Goal: Find specific page/section: Find specific page/section

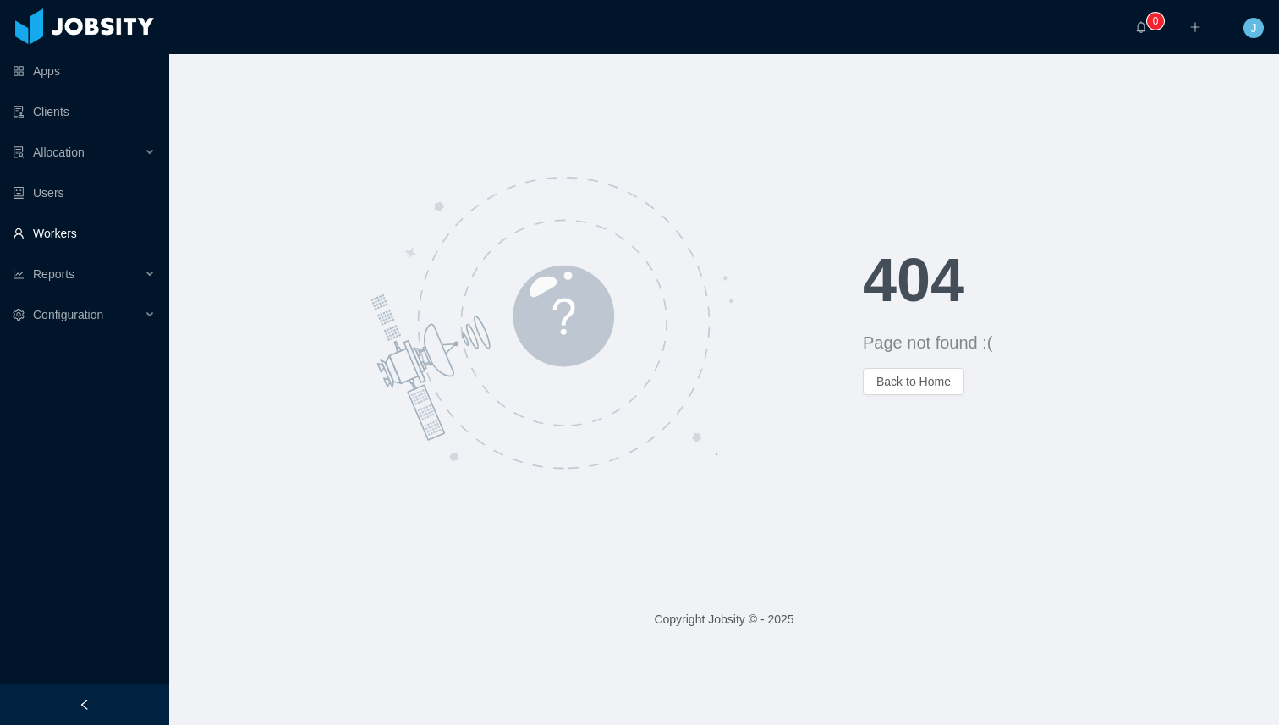
click at [74, 236] on link "Workers" at bounding box center [84, 234] width 143 height 34
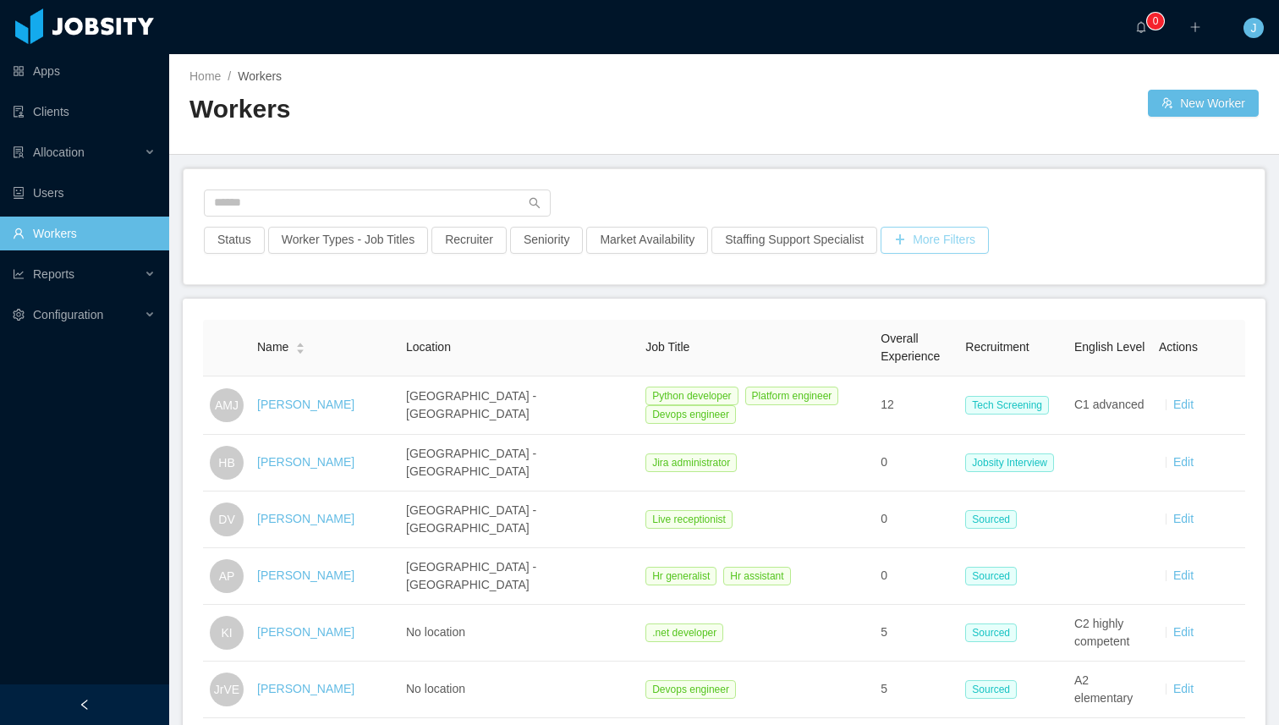
click at [927, 241] on button "More Filters" at bounding box center [934, 240] width 108 height 27
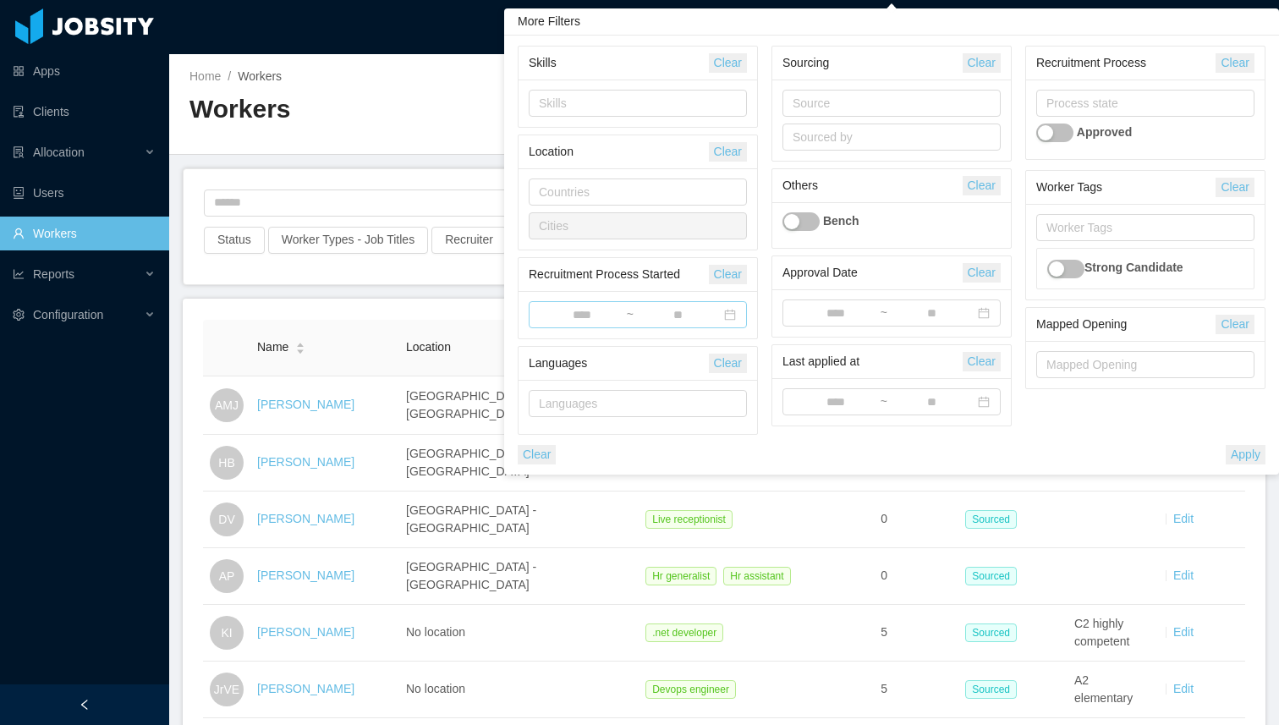
click at [581, 315] on input at bounding box center [582, 315] width 87 height 19
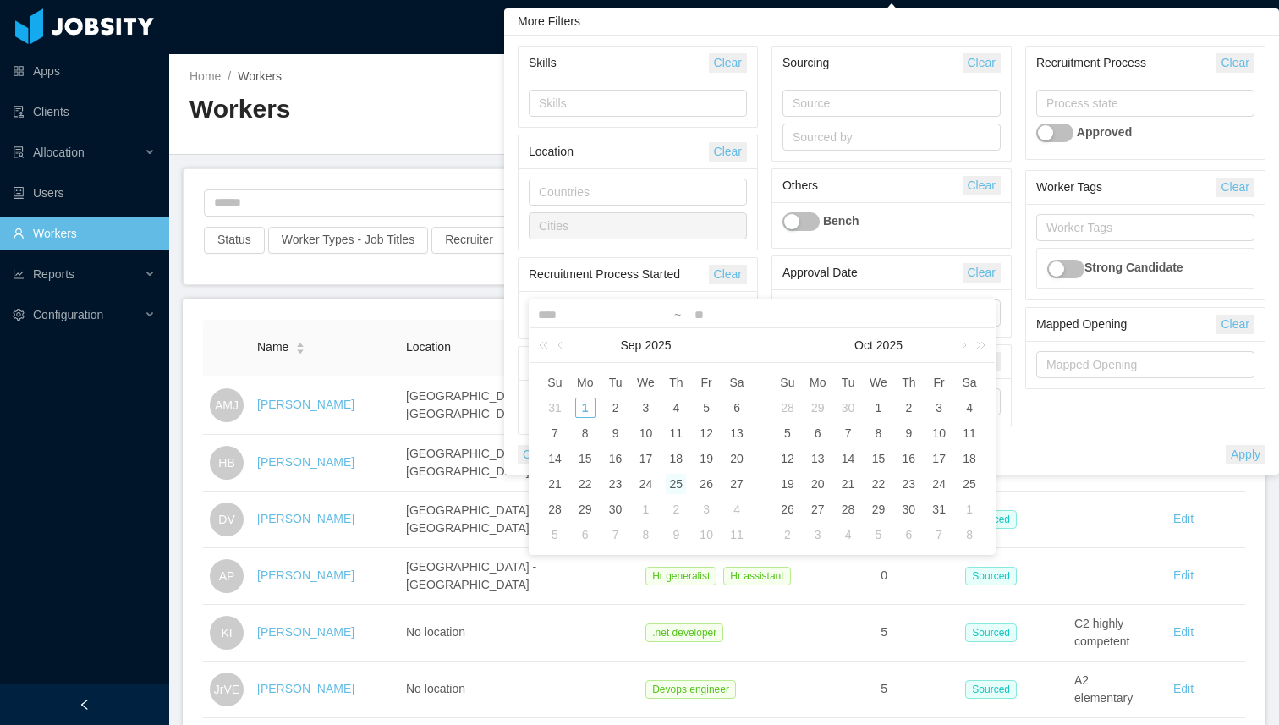
click at [682, 486] on div "25" at bounding box center [676, 484] width 20 height 20
click at [559, 347] on link at bounding box center [561, 345] width 15 height 34
click at [589, 506] on div "25" at bounding box center [585, 509] width 20 height 20
type input "**********"
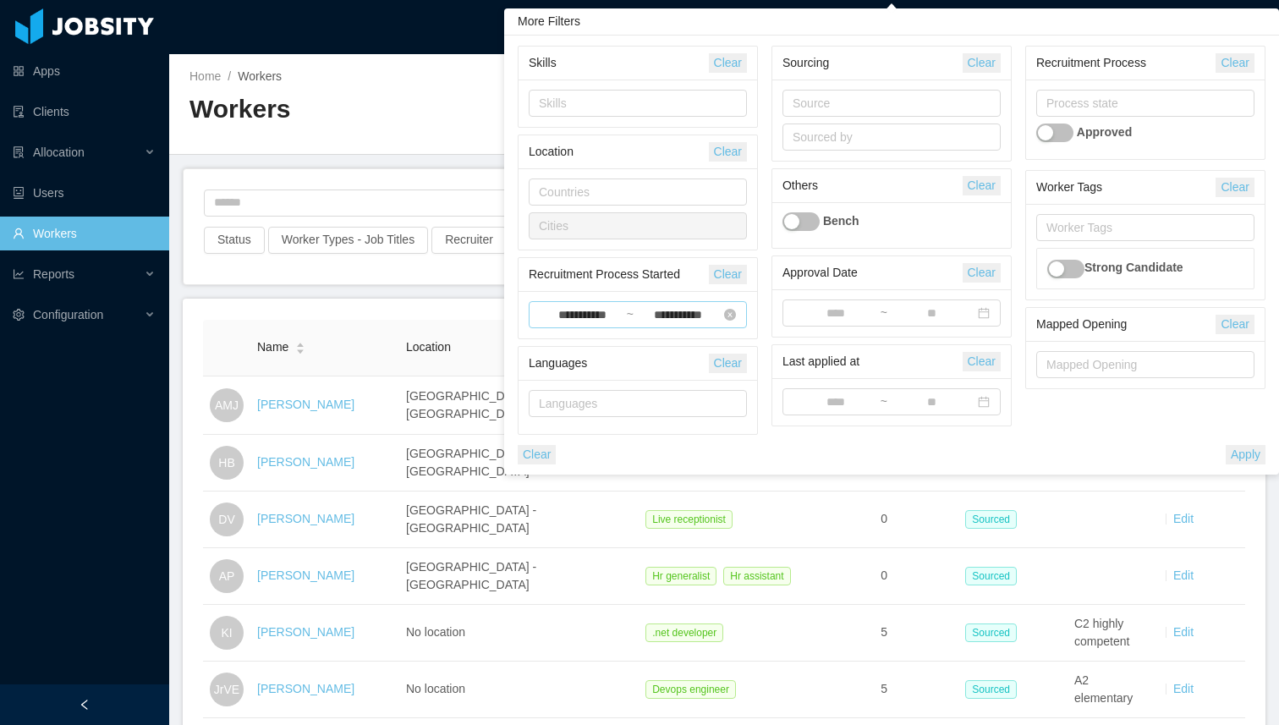
click at [681, 322] on input "**********" at bounding box center [677, 315] width 87 height 19
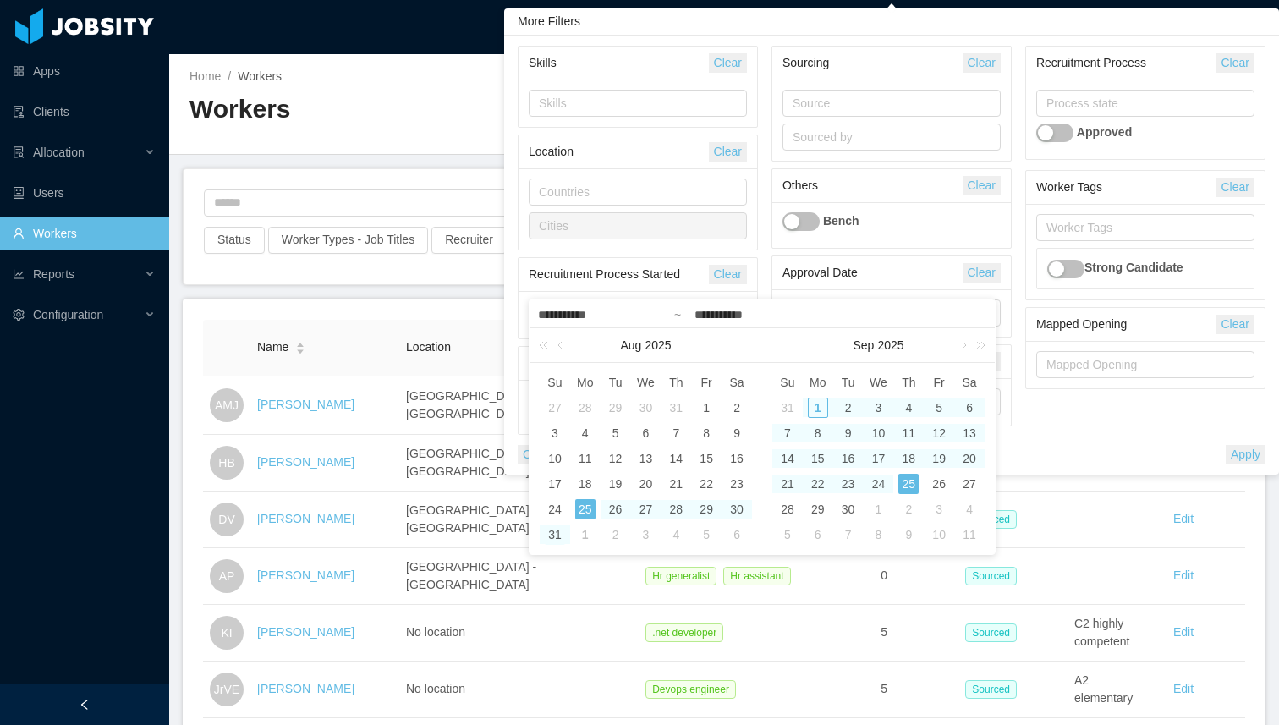
click at [554, 534] on div "31" at bounding box center [555, 534] width 20 height 20
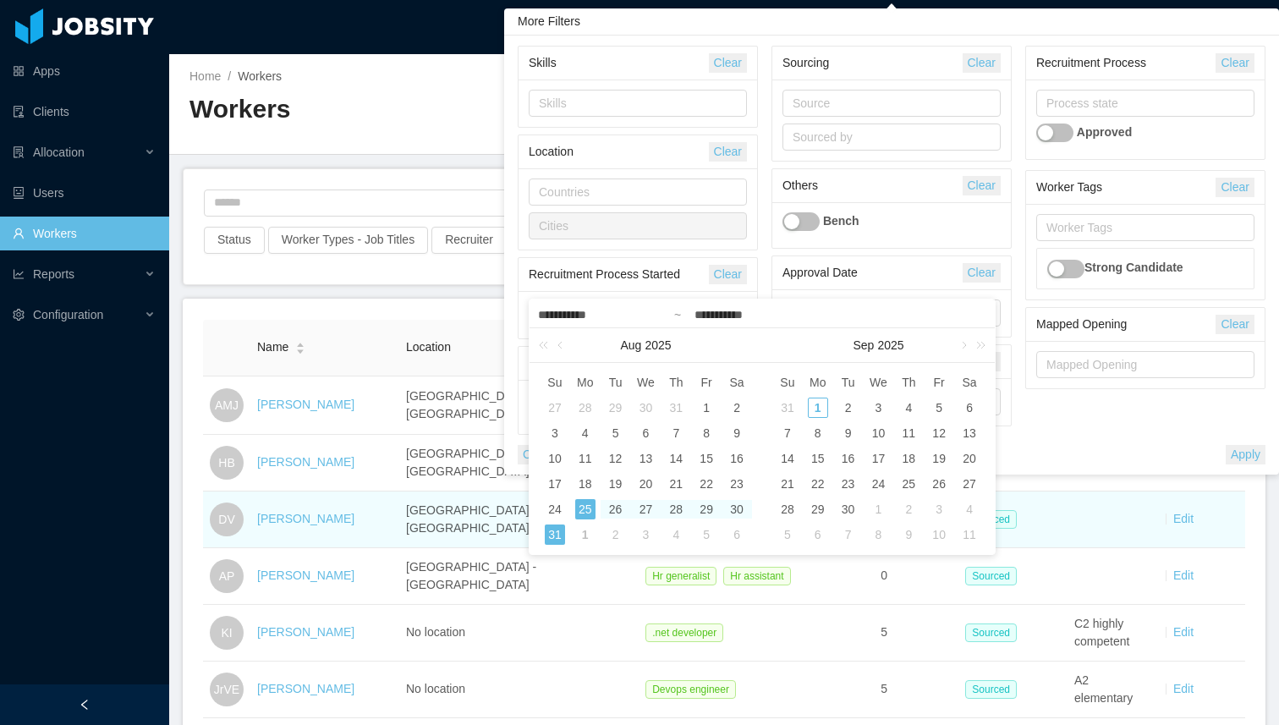
drag, startPoint x: 586, startPoint y: 505, endPoint x: 570, endPoint y: 514, distance: 18.6
click at [585, 505] on div "25" at bounding box center [585, 509] width 20 height 20
type input "**********"
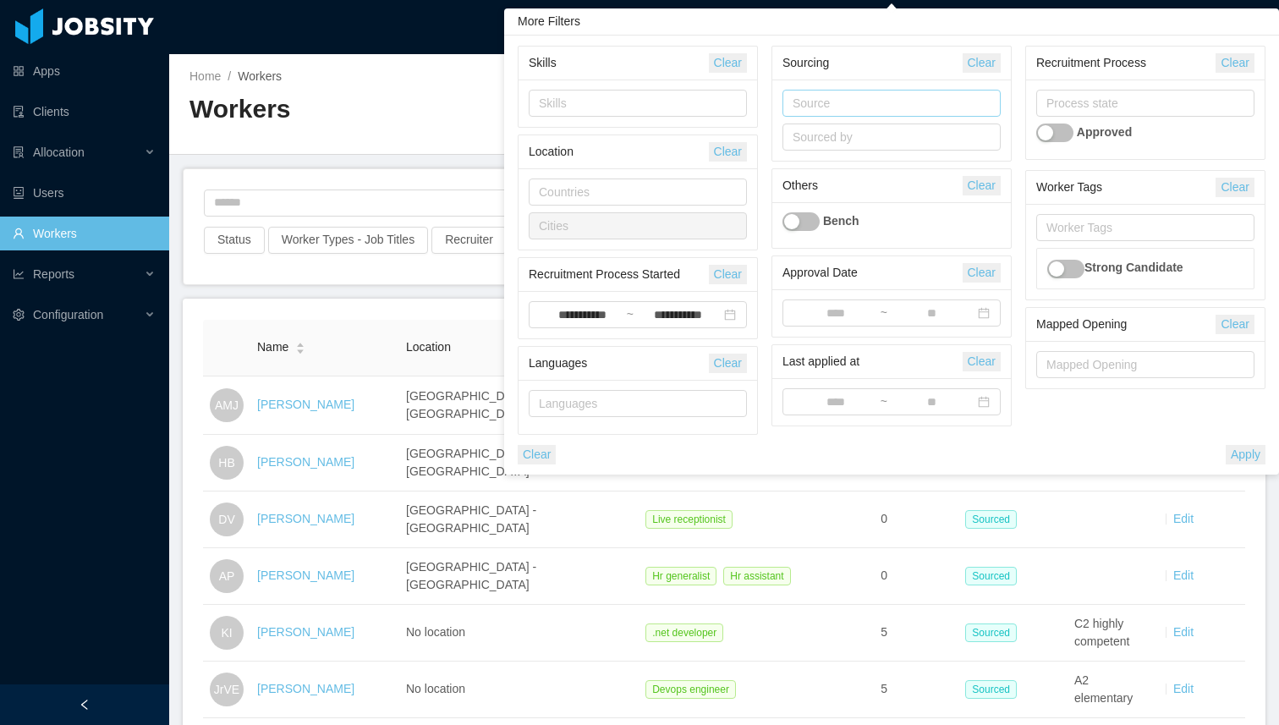
click at [832, 115] on div "Source" at bounding box center [888, 102] width 203 height 25
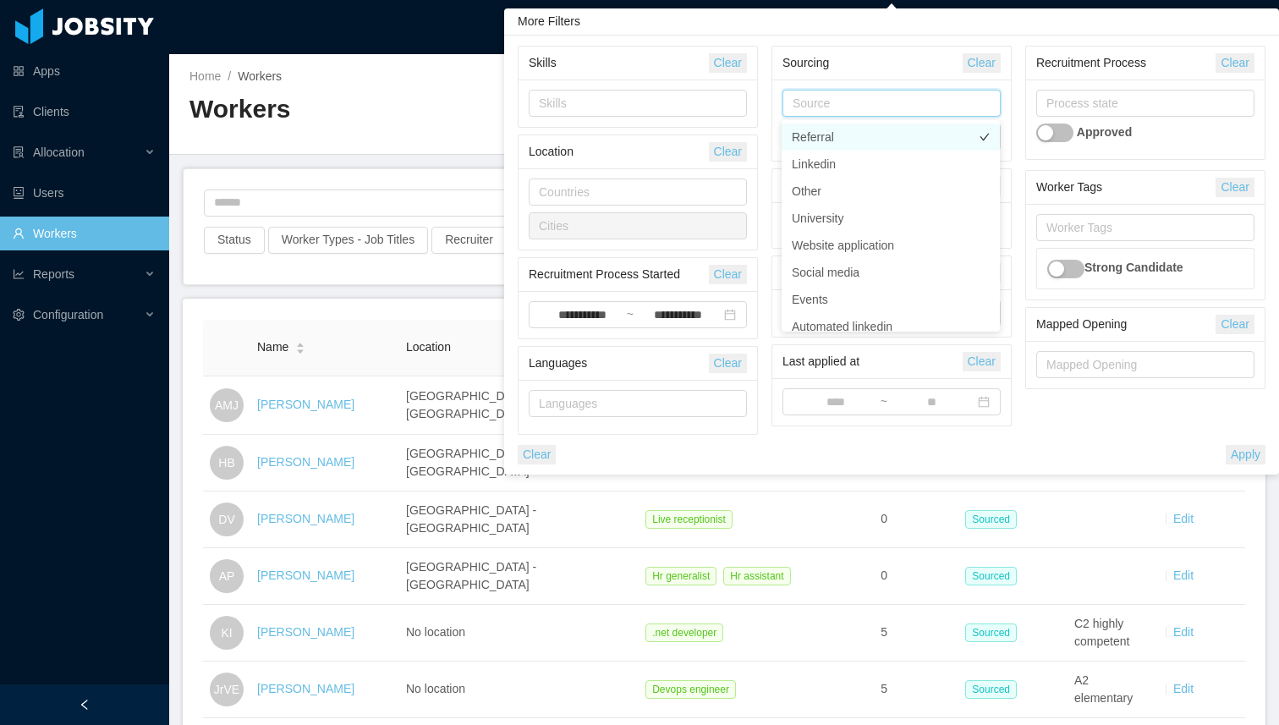
click at [835, 123] on li "Referral" at bounding box center [890, 136] width 218 height 27
click at [1236, 447] on button "Apply" at bounding box center [1245, 454] width 40 height 19
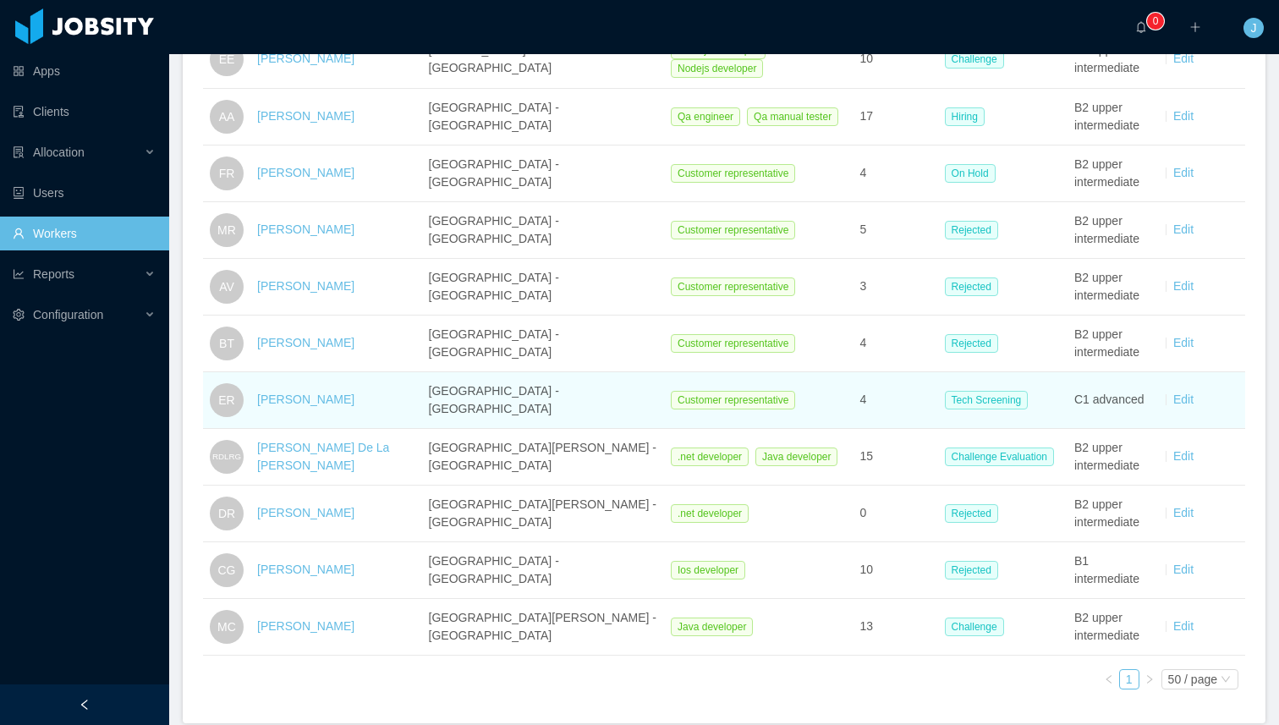
scroll to position [422, 0]
